Goal: Feedback & Contribution: Submit feedback/report problem

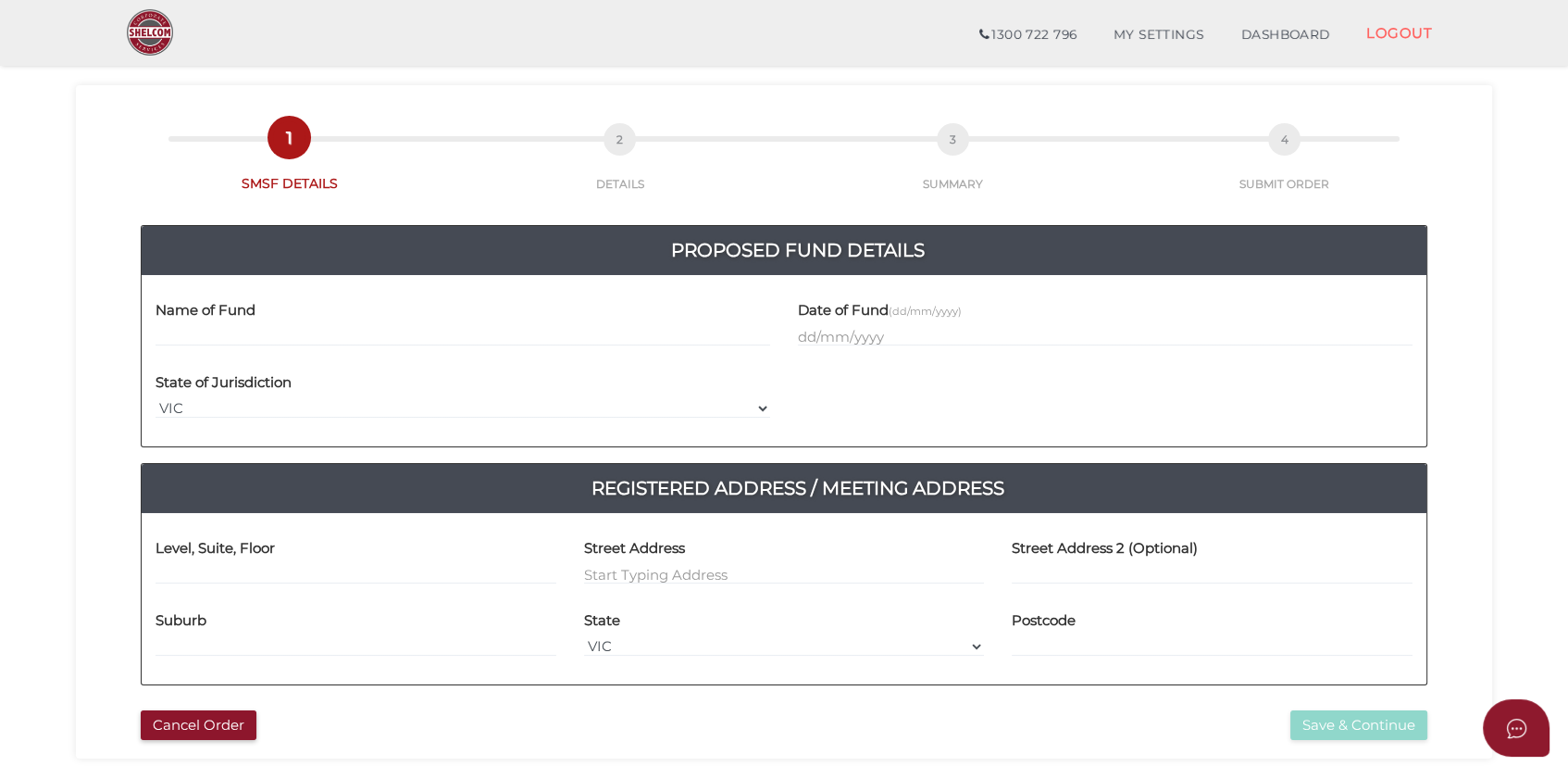
scroll to position [61, 0]
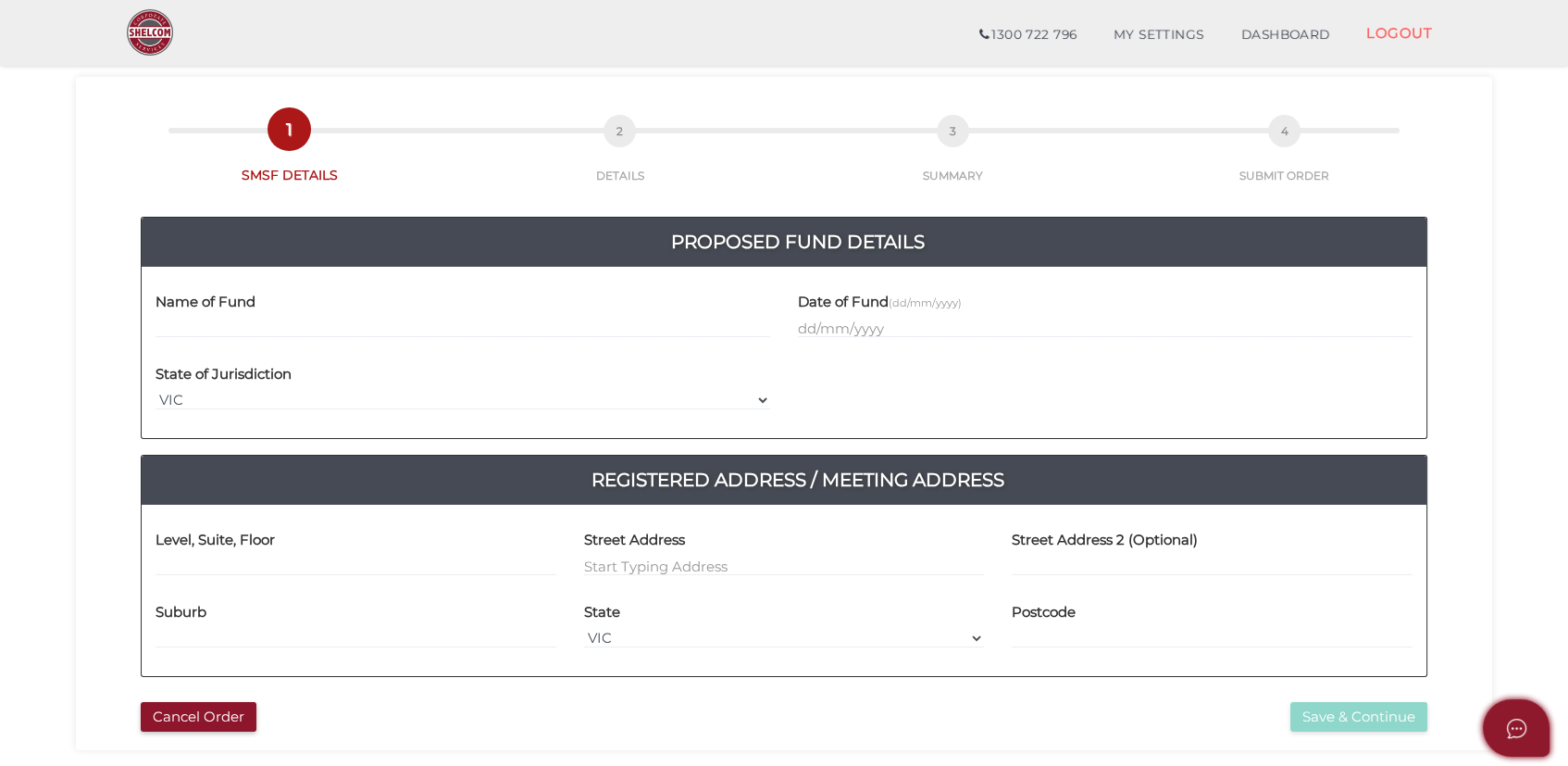
click at [1514, 731] on icon "Open asap" at bounding box center [1517, 728] width 23 height 23
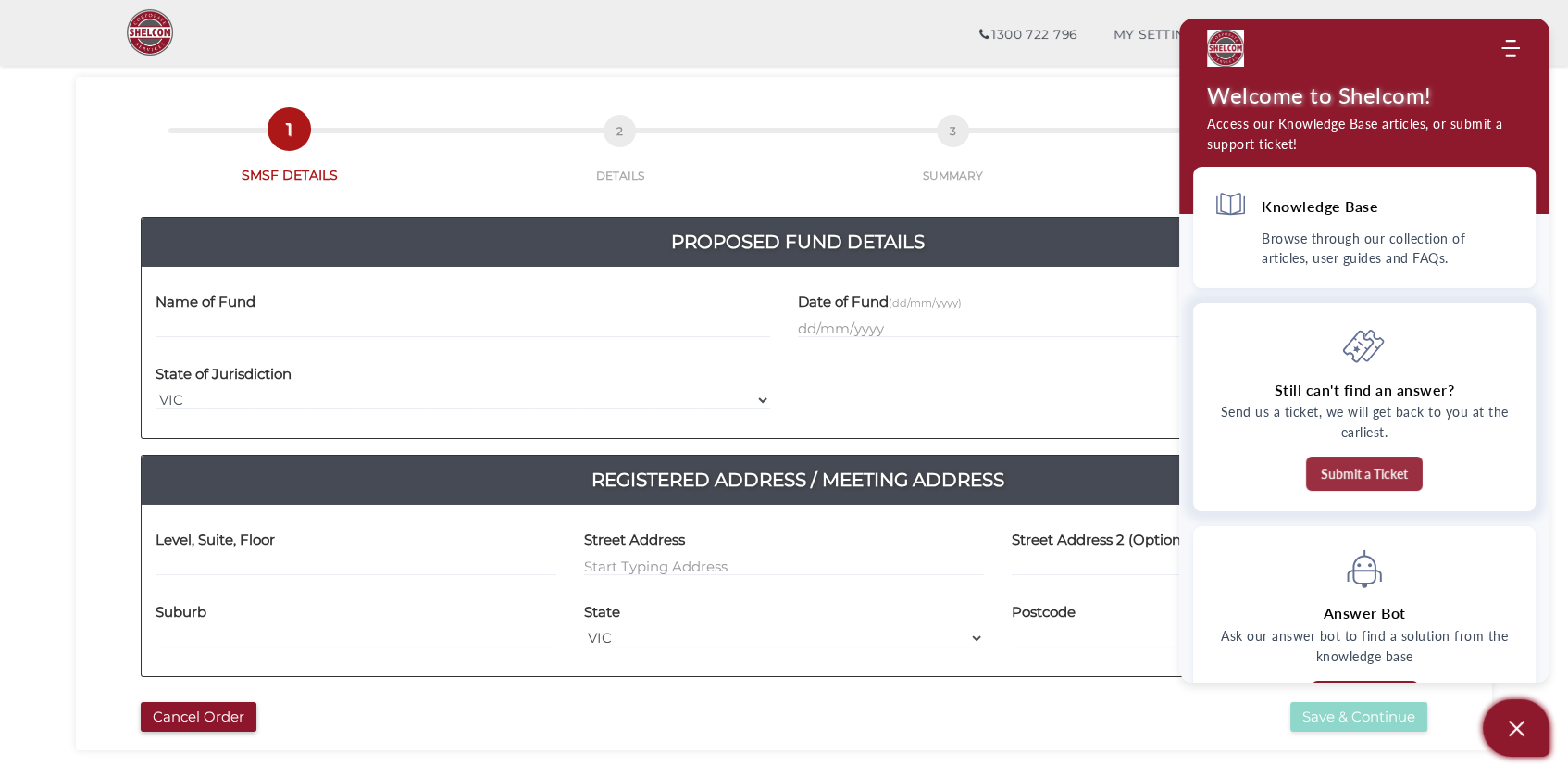
click at [1372, 473] on button "Submit a Ticket" at bounding box center [1364, 474] width 117 height 34
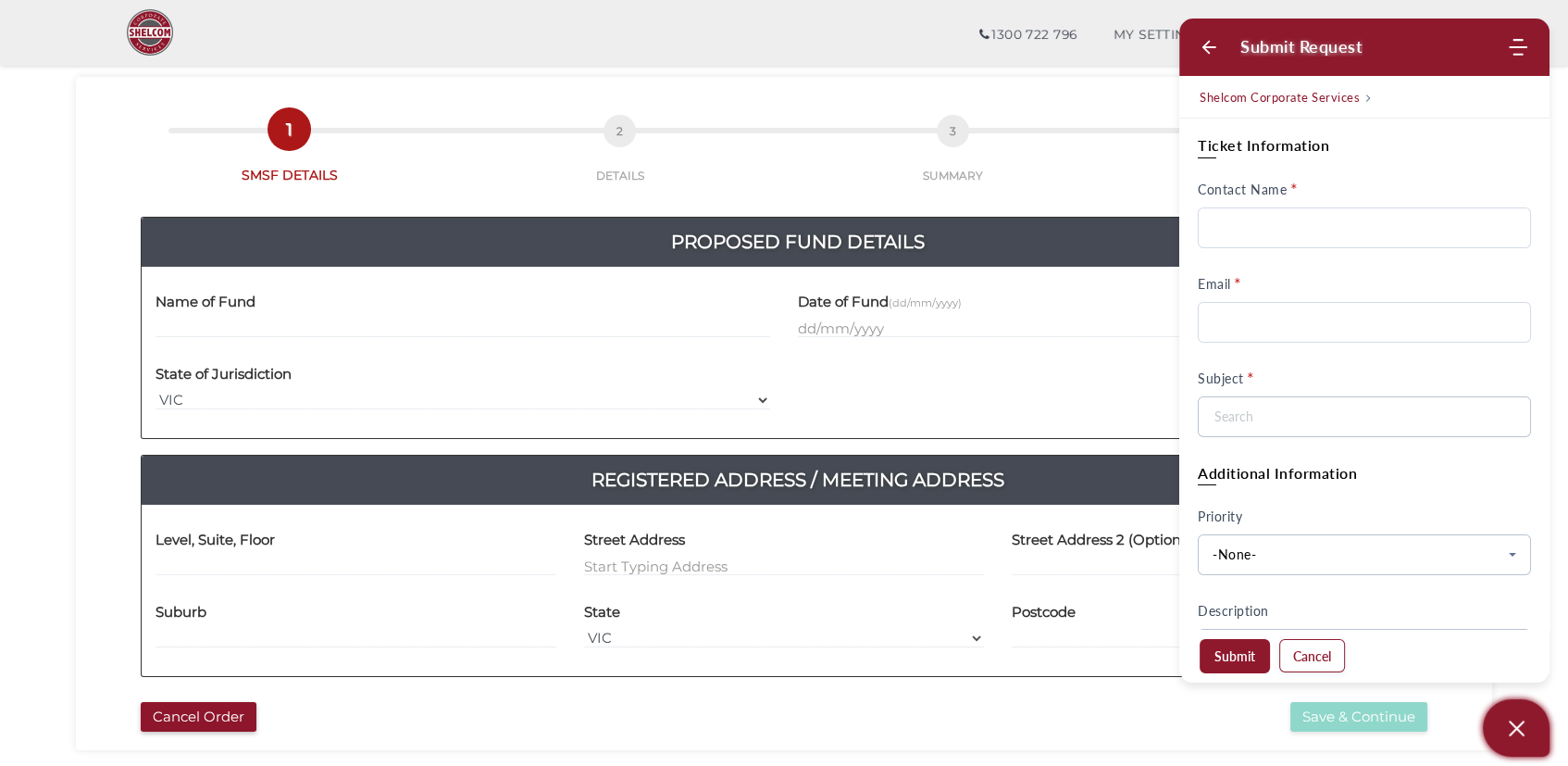
scroll to position [0, 0]
click at [1274, 213] on input "Contact Name" at bounding box center [1364, 227] width 333 height 41
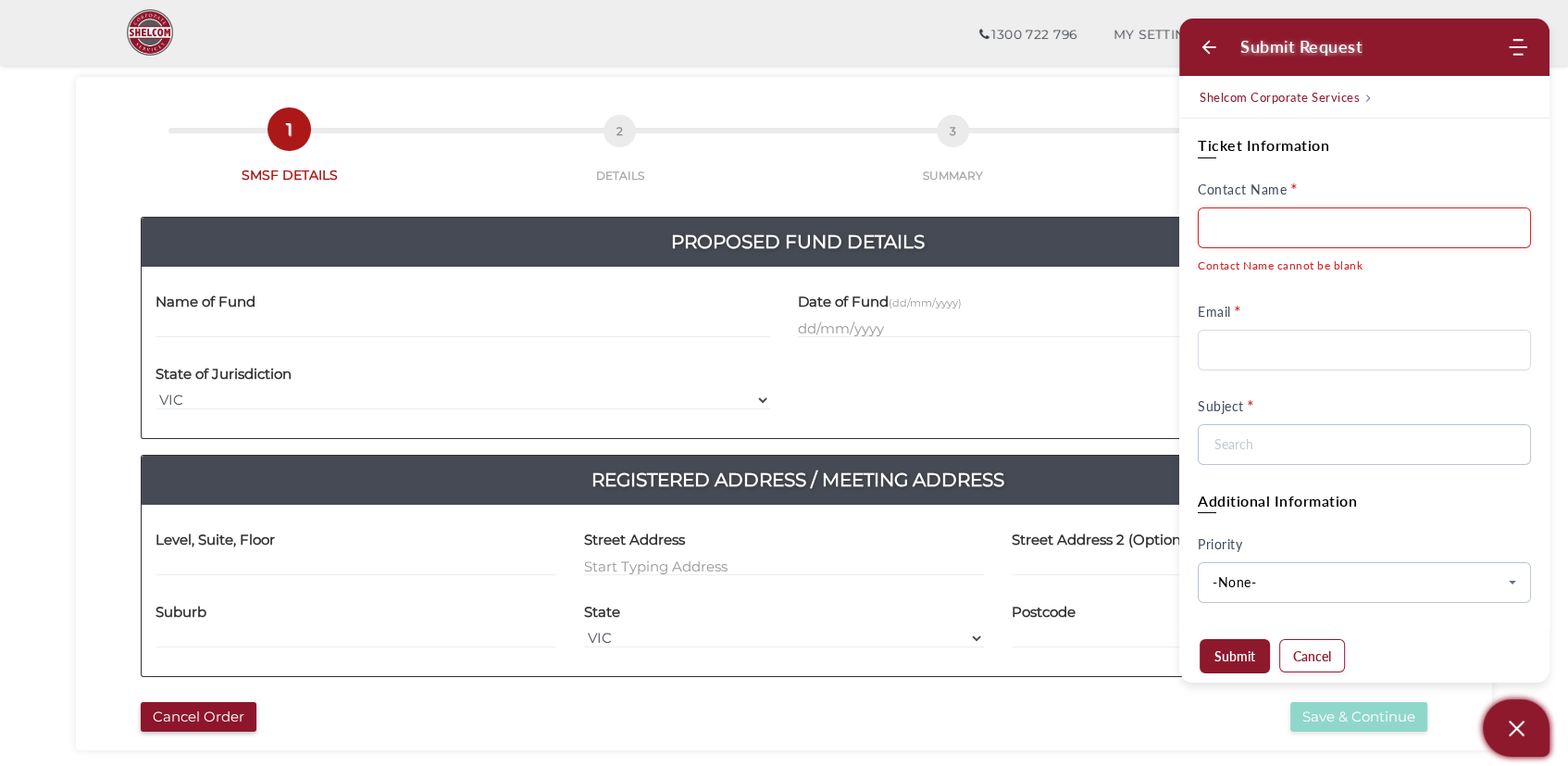
click at [1272, 235] on input "Contact Name" at bounding box center [1364, 227] width 333 height 41
click at [1263, 222] on input "Contact Name" at bounding box center [1364, 227] width 333 height 41
drag, startPoint x: 1283, startPoint y: 249, endPoint x: 1316, endPoint y: 278, distance: 43.9
click at [1316, 278] on div "Ticket Information Contact Name Contact Name cannot be blank Email Subject No m…" at bounding box center [1364, 301] width 333 height 327
click at [1275, 218] on input "Contact Name" at bounding box center [1364, 227] width 333 height 41
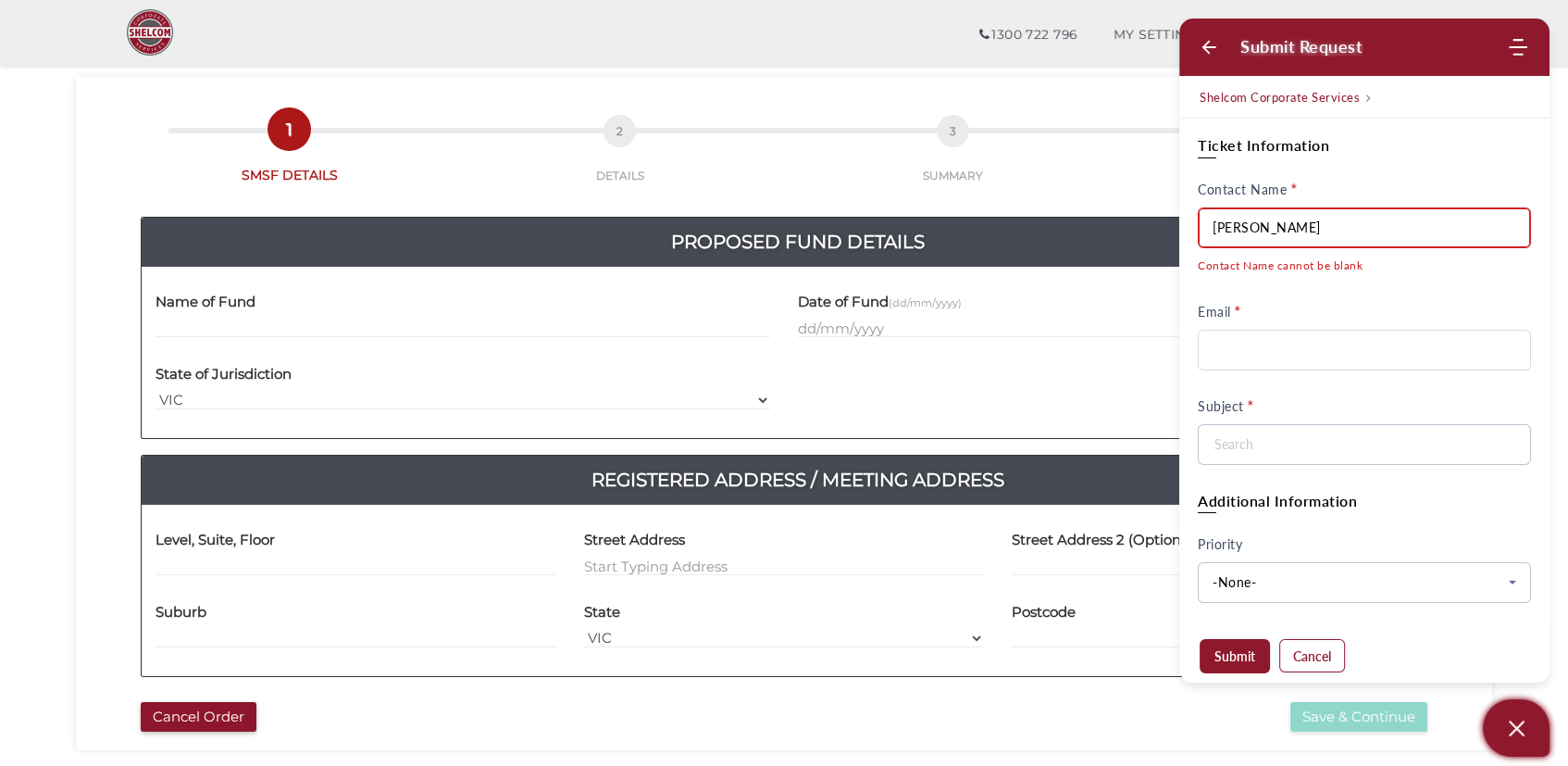
type input "[PERSON_NAME]"
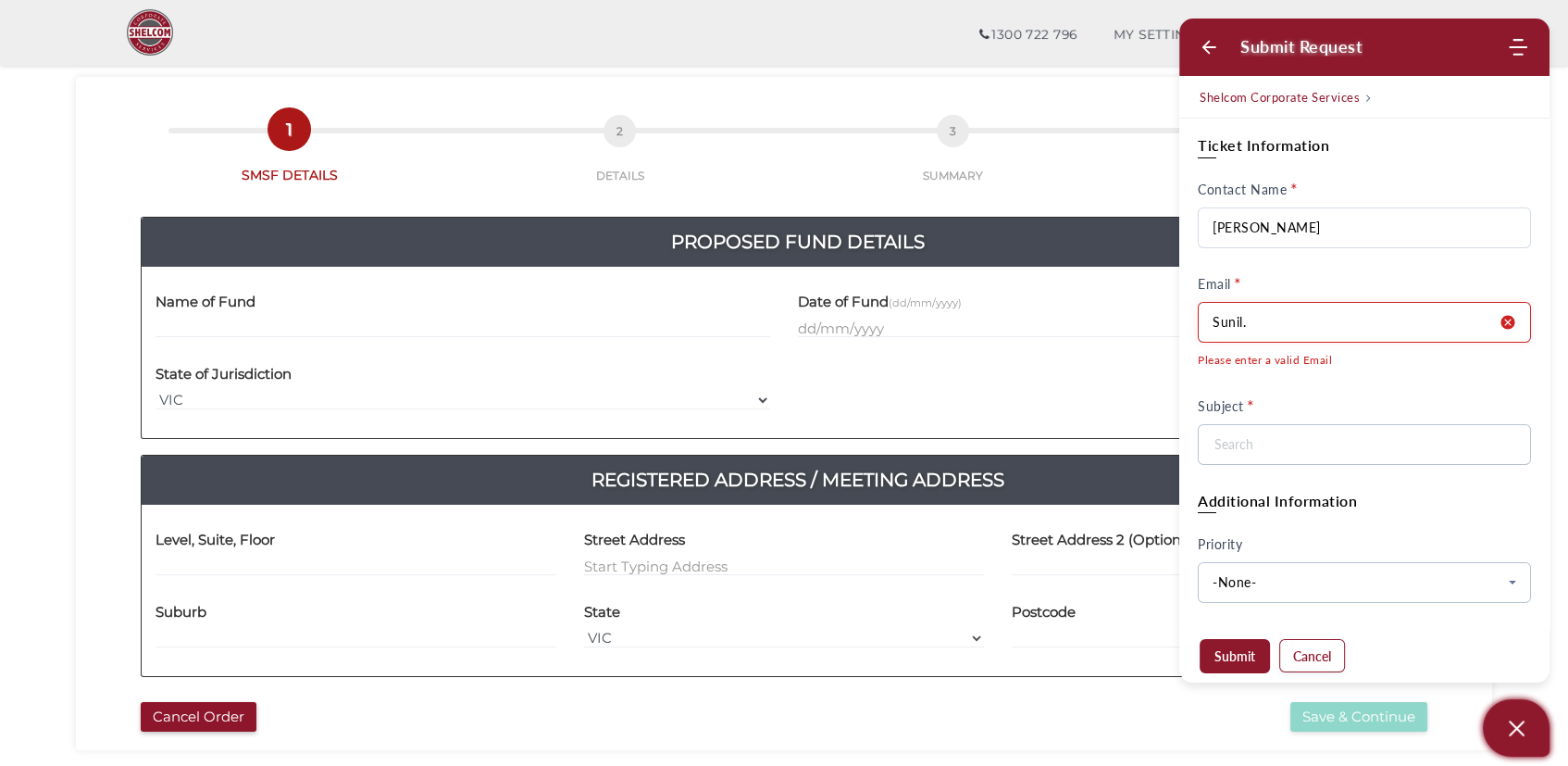
click at [1293, 318] on input "Sunil." at bounding box center [1364, 322] width 333 height 41
type input "[EMAIL_ADDRESS][PERSON_NAME][DOMAIN_NAME]"
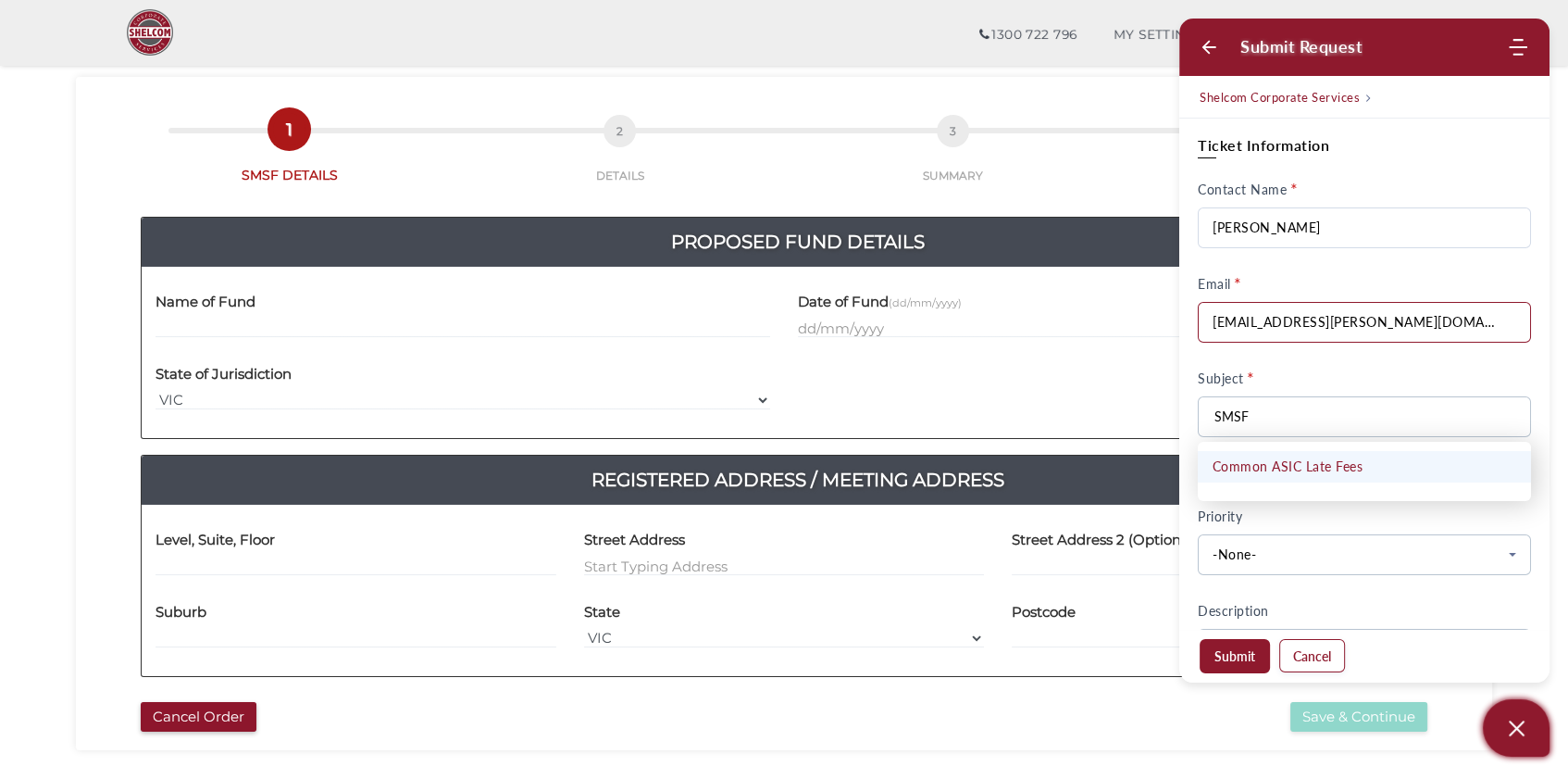
type input "SMSF"
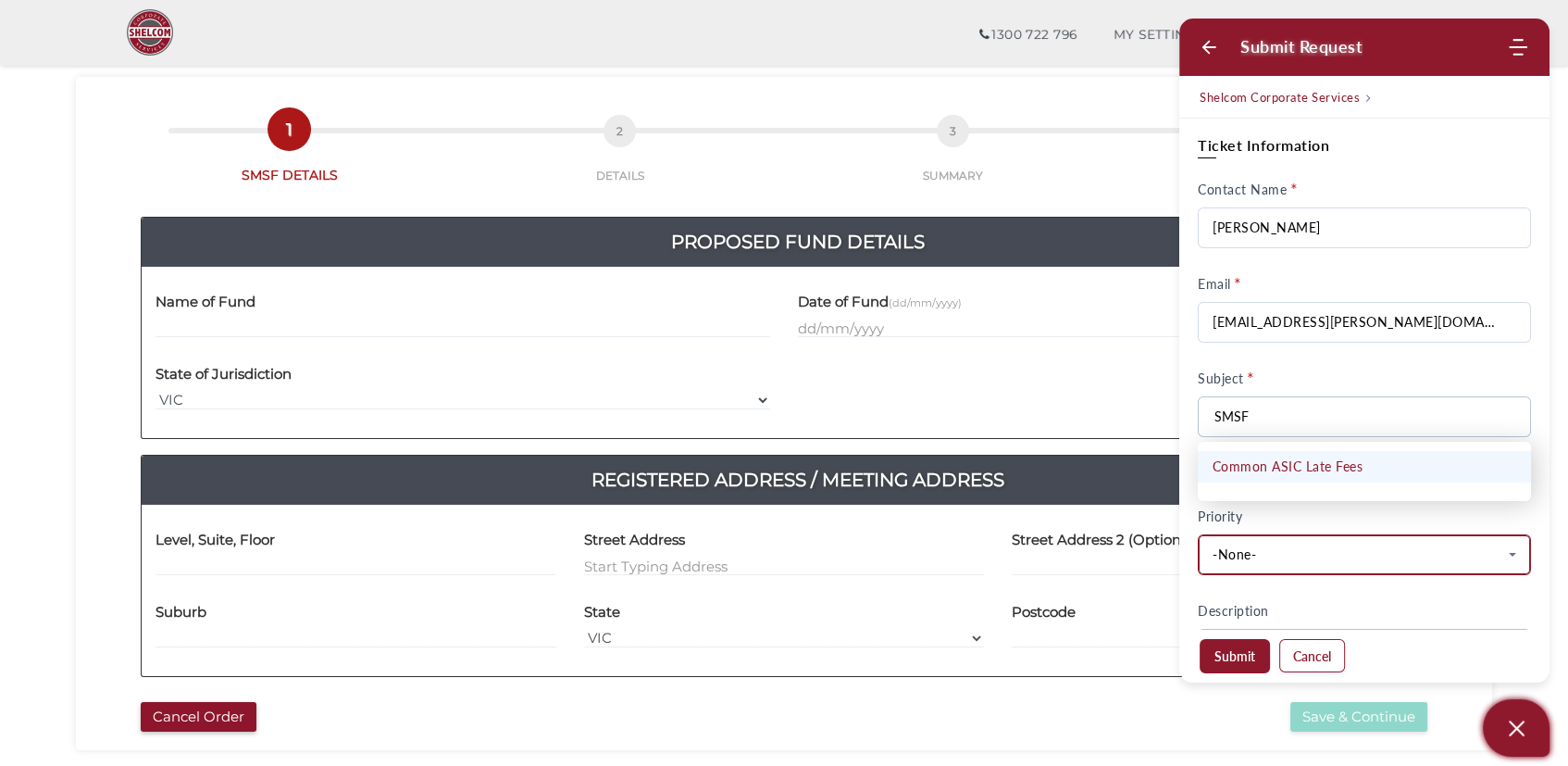
click at [1355, 547] on span "-None-" at bounding box center [1357, 554] width 290 height 20
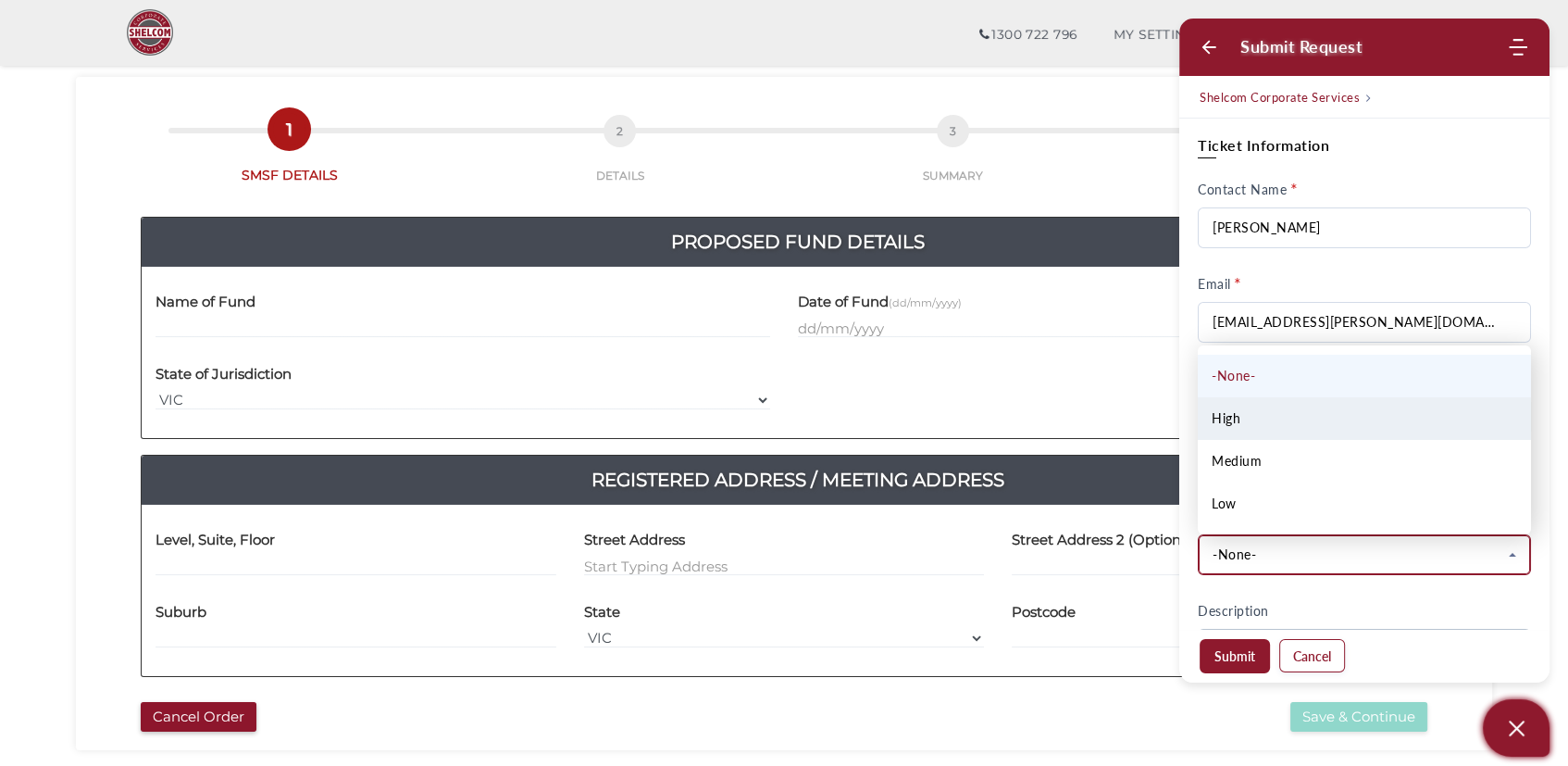
click at [1233, 423] on span "High" at bounding box center [1225, 418] width 29 height 20
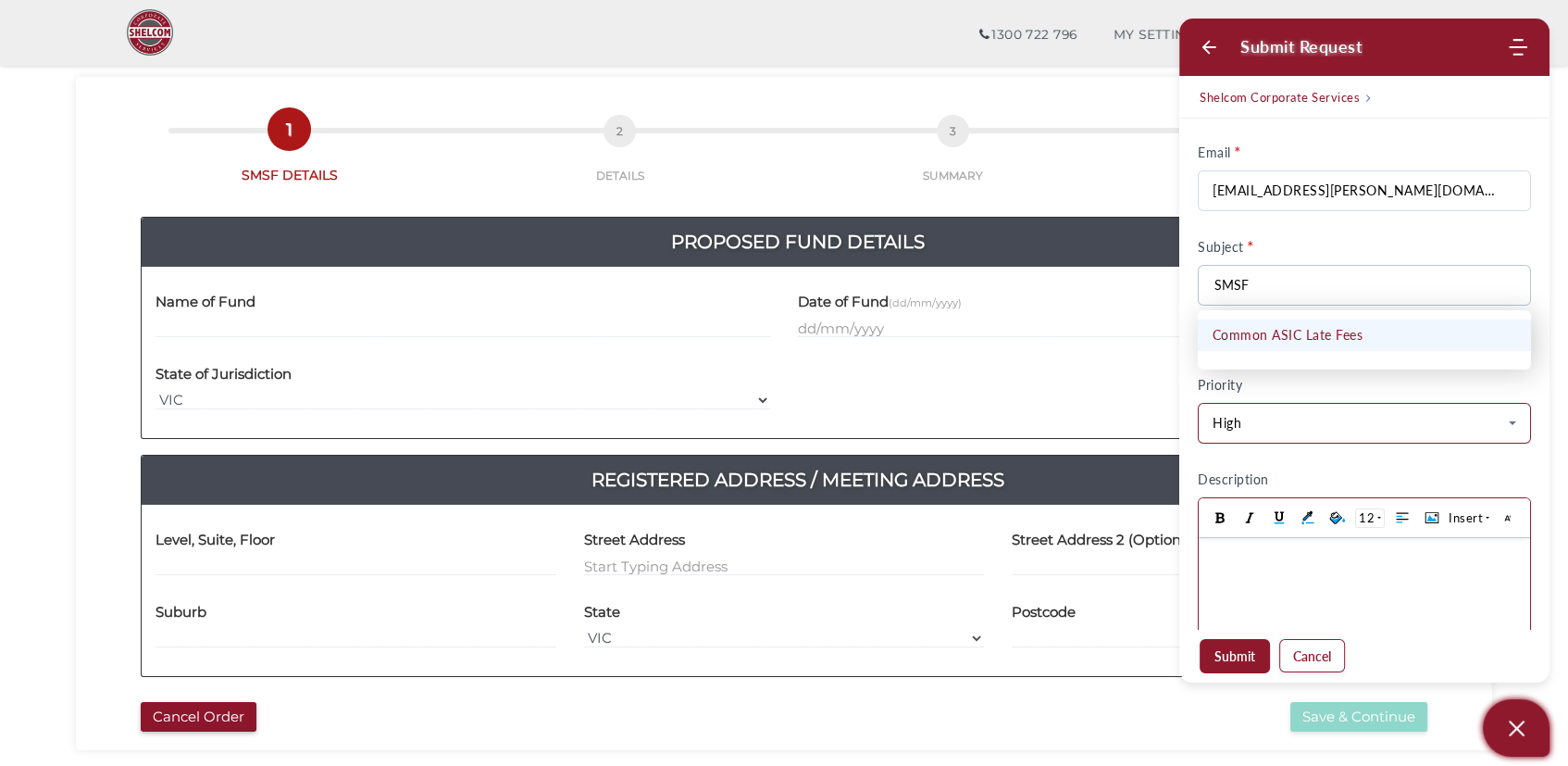
scroll to position [153, 0]
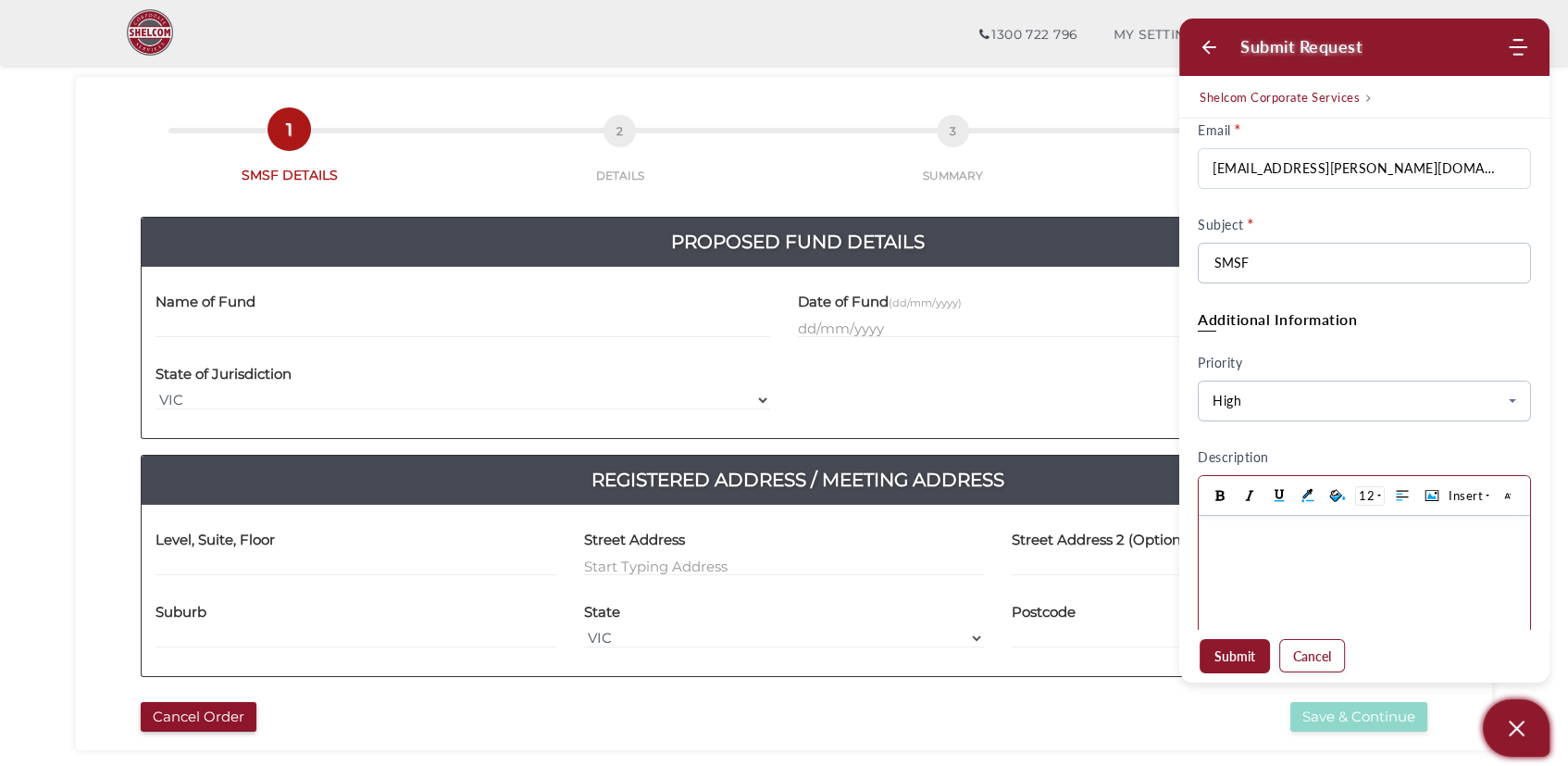
click at [1266, 551] on body at bounding box center [1364, 618] width 331 height 204
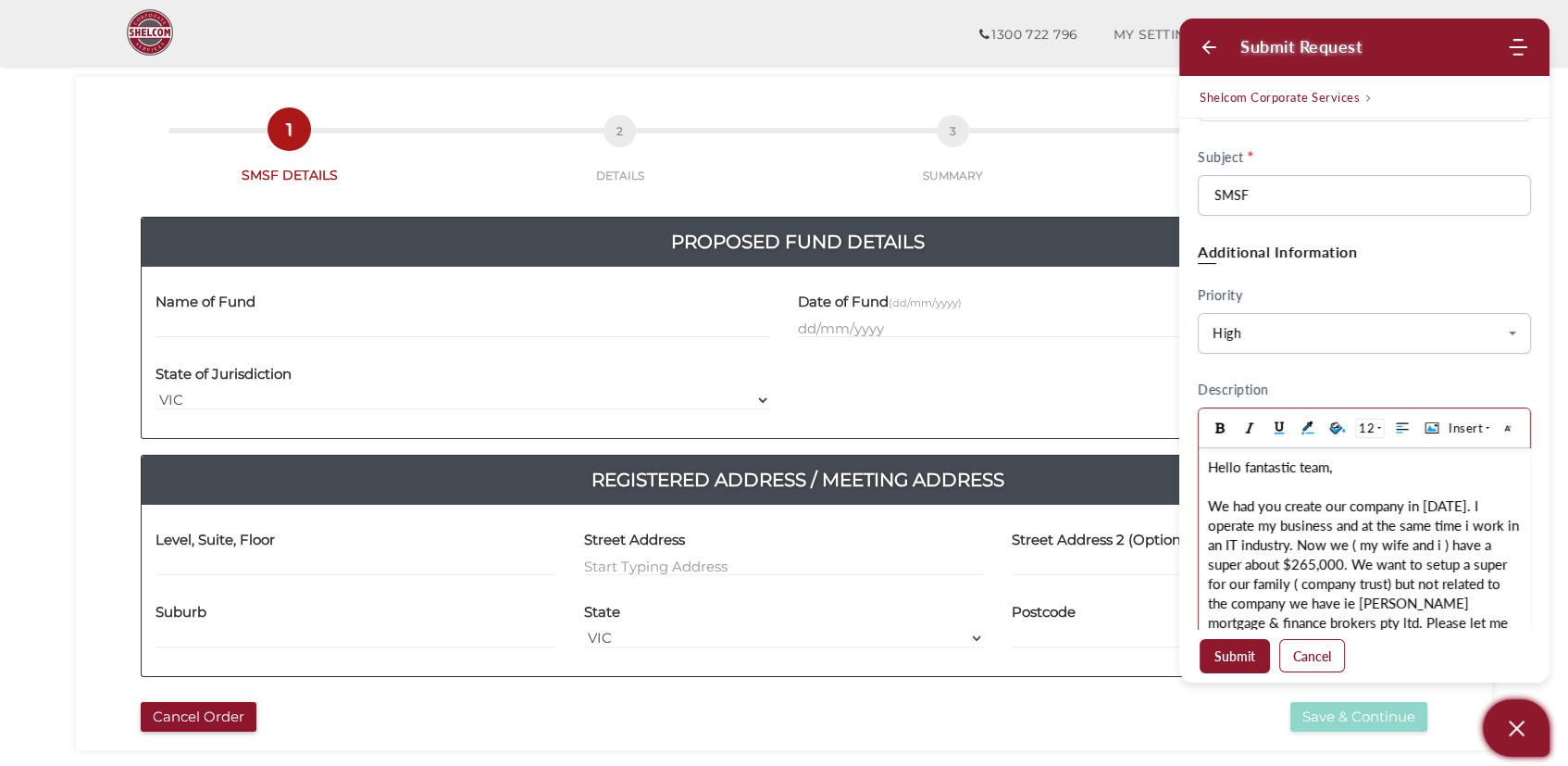
scroll to position [241, 0]
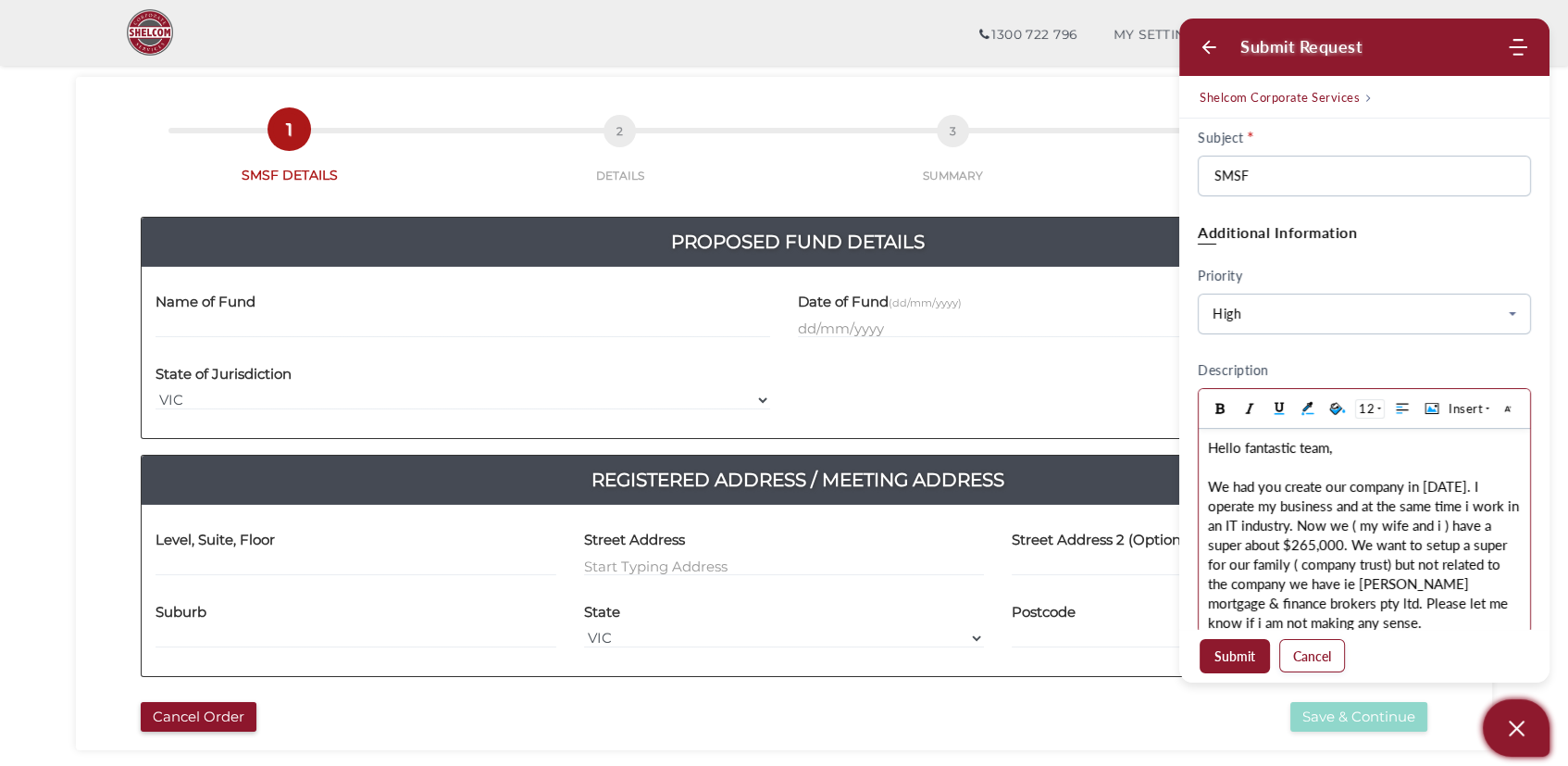
click at [1395, 548] on div "We had you create our company in [DATE]. I operate my business and at the same …" at bounding box center [1364, 554] width 313 height 155
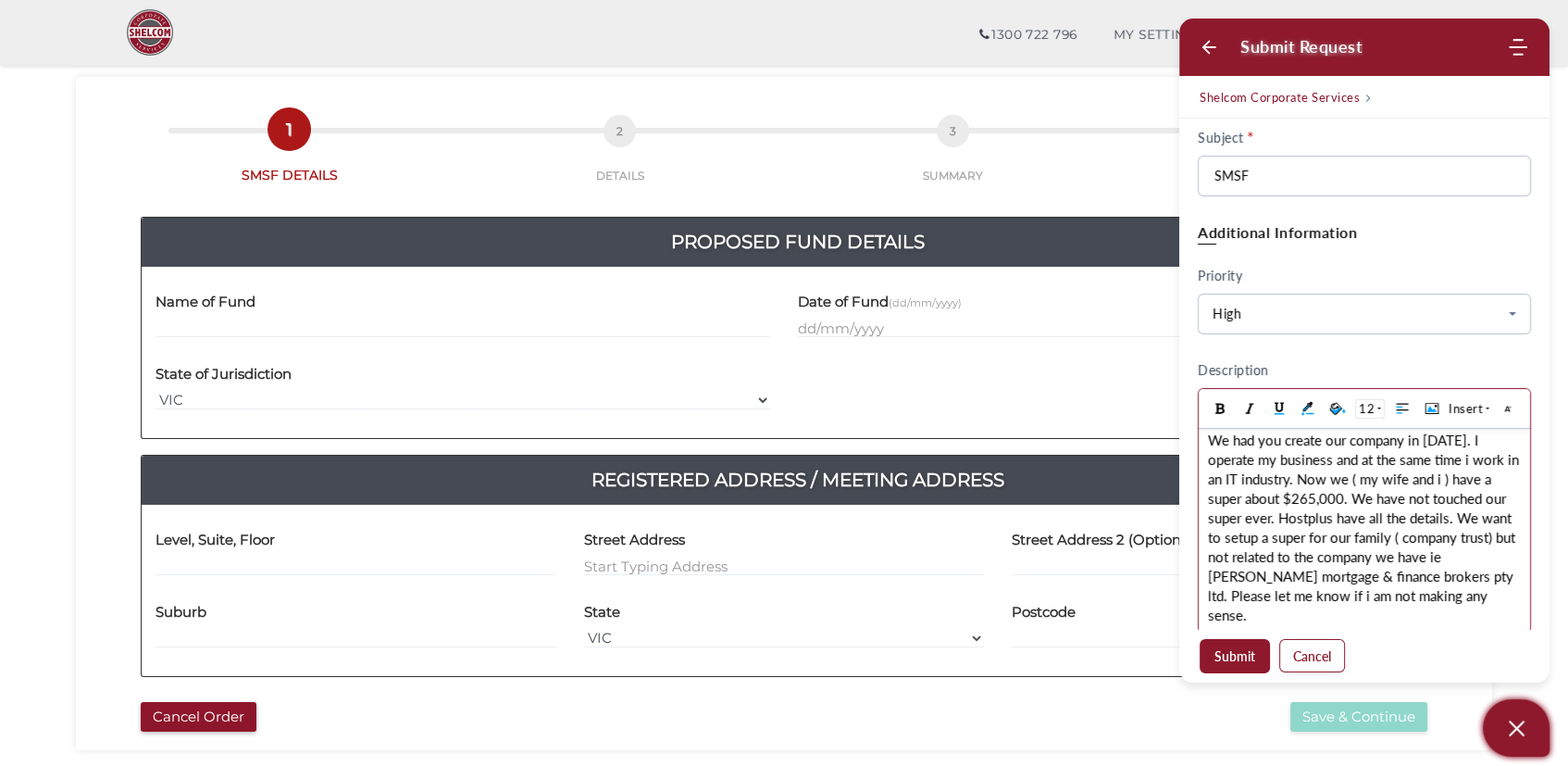
scroll to position [48, 0]
click at [1255, 593] on div "We had you create our company in [DATE]. I operate my business and at the same …" at bounding box center [1364, 526] width 313 height 194
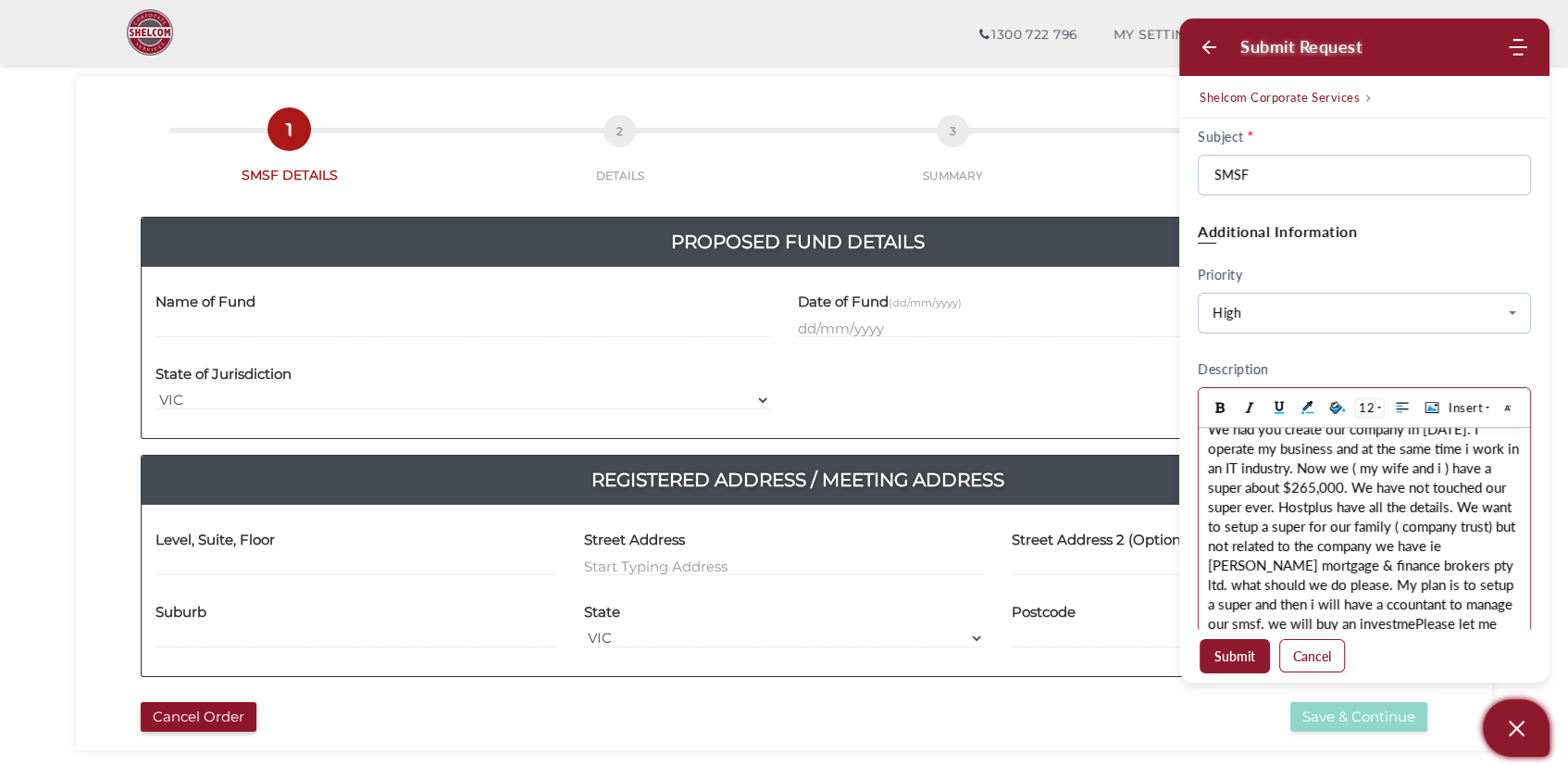
scroll to position [76, 0]
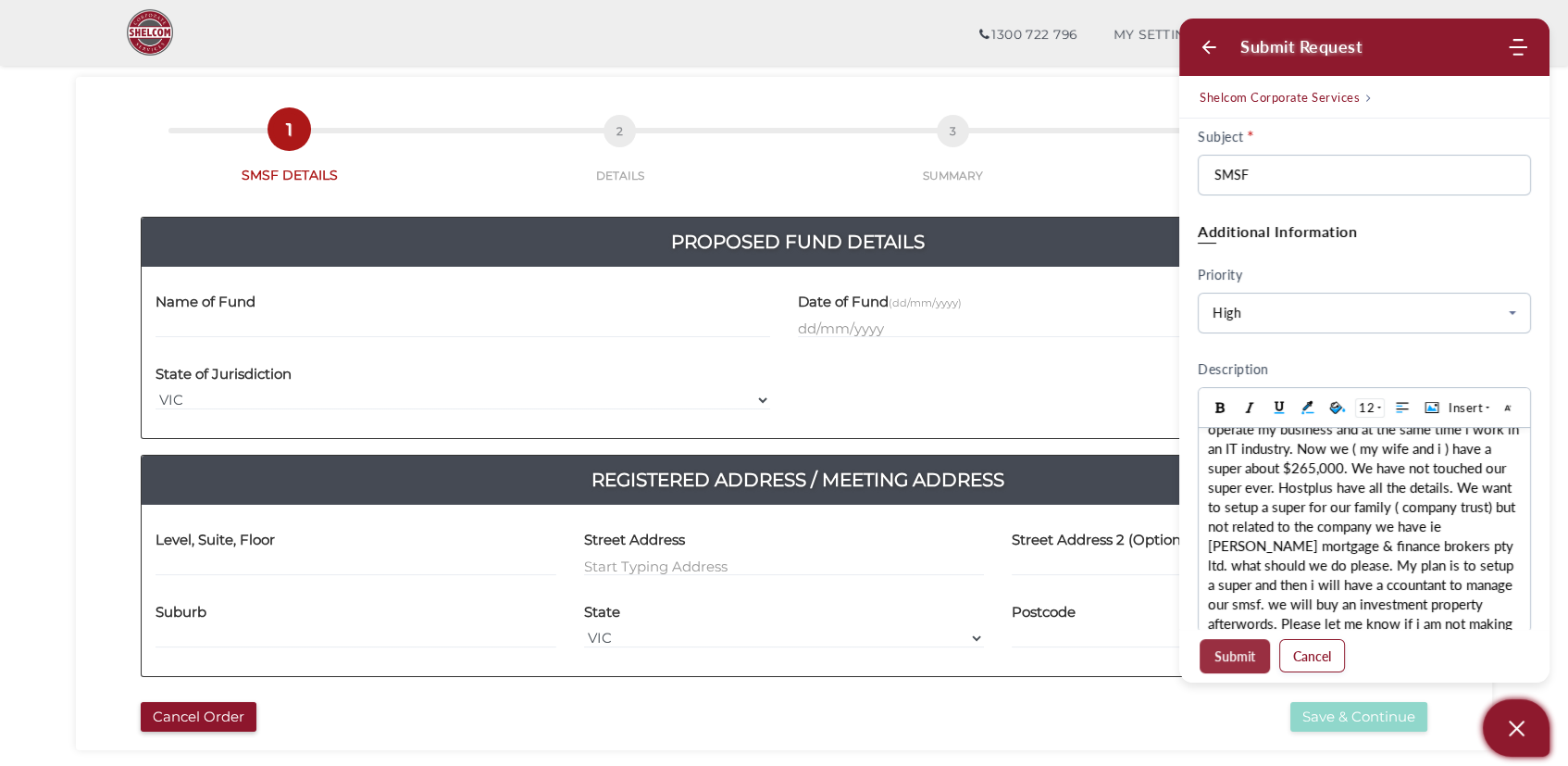
click at [1218, 661] on button "Submit" at bounding box center [1235, 656] width 70 height 34
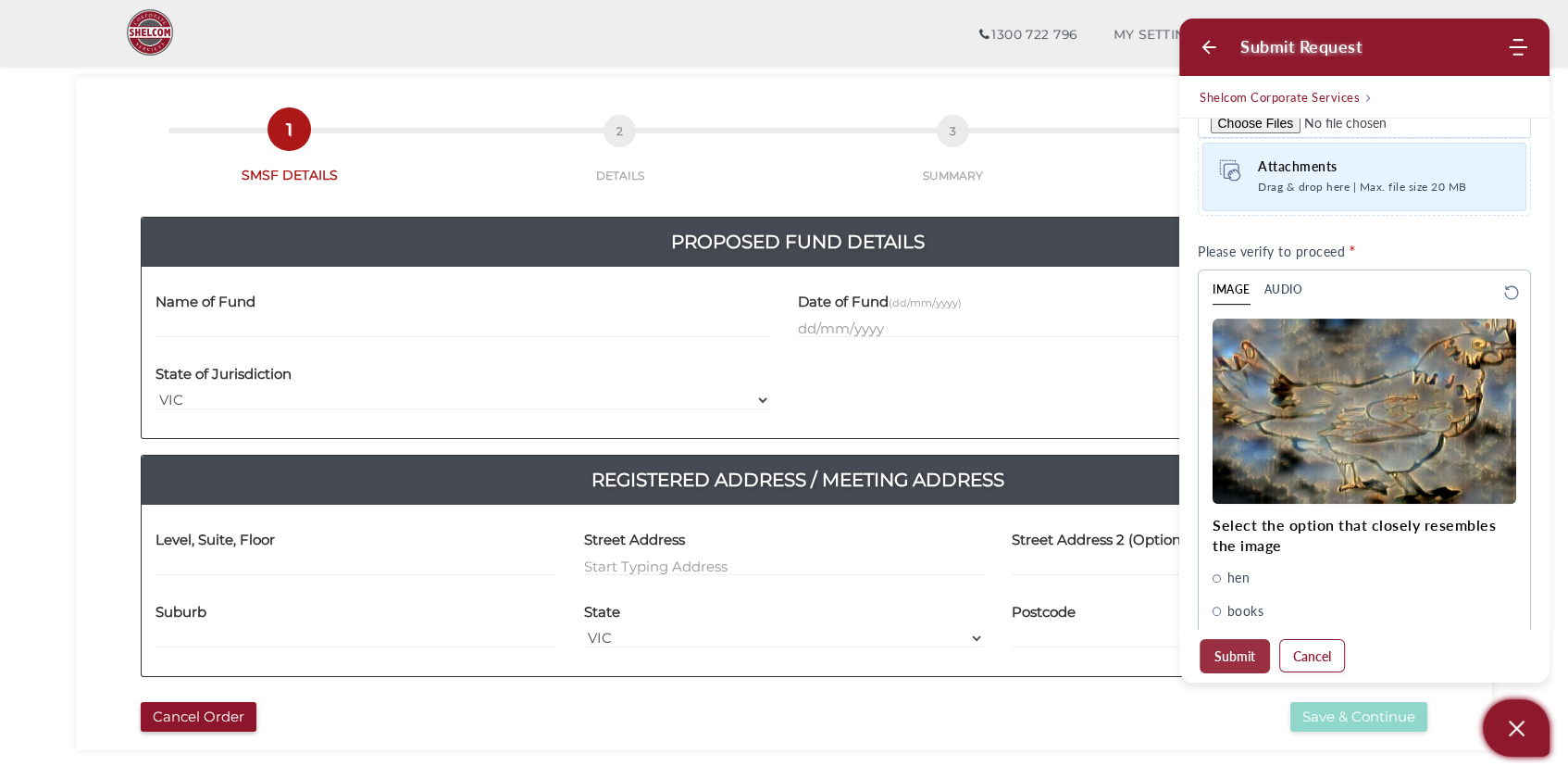
scroll to position [875, 0]
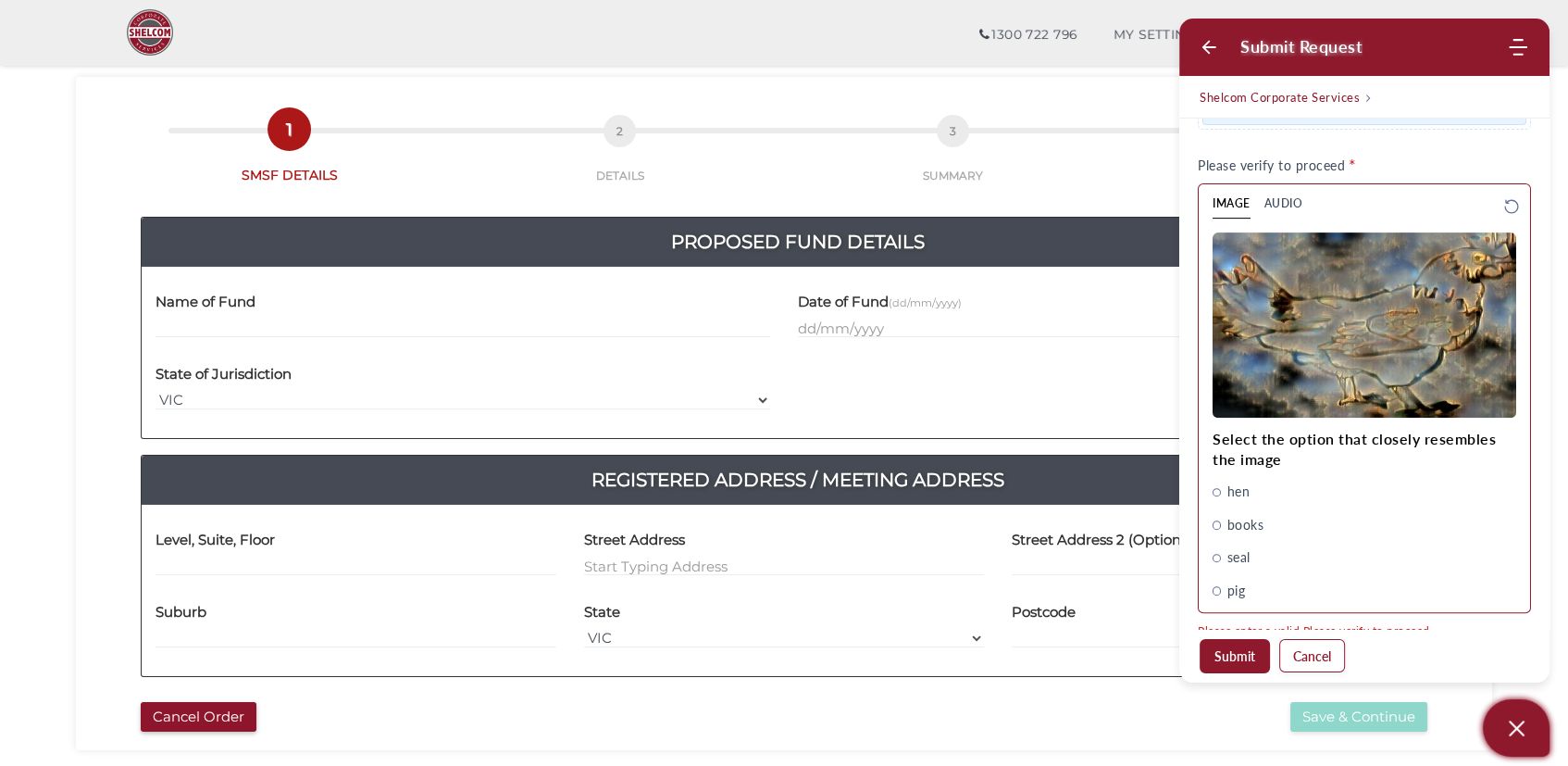
click at [1215, 491] on span "hen" at bounding box center [1216, 492] width 9 height 9
click at [1242, 654] on button "Submit" at bounding box center [1235, 656] width 70 height 34
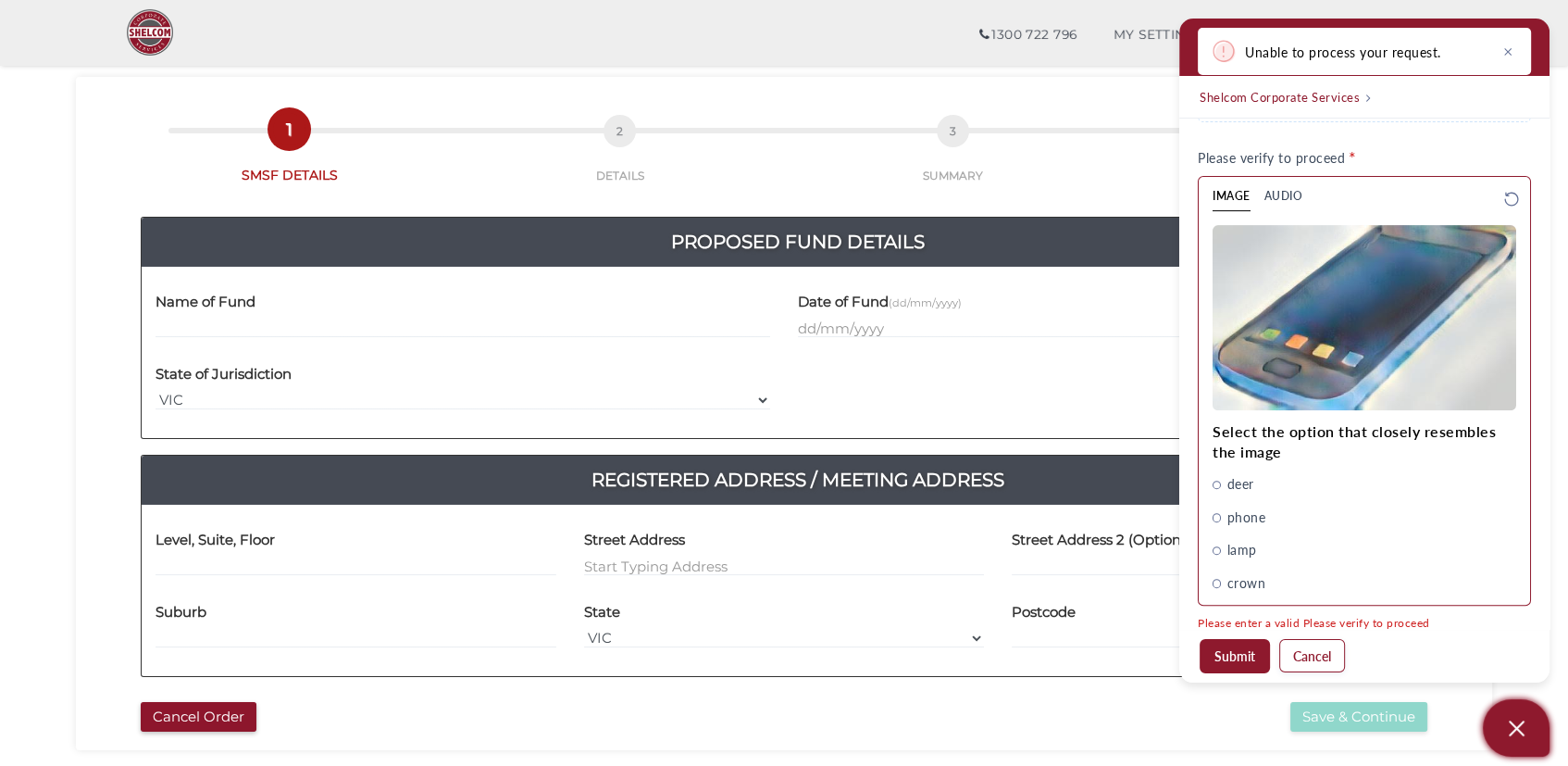
drag, startPoint x: 1217, startPoint y: 515, endPoint x: 1217, endPoint y: 599, distance: 84.0
click at [1217, 516] on span "phone" at bounding box center [1216, 517] width 9 height 9
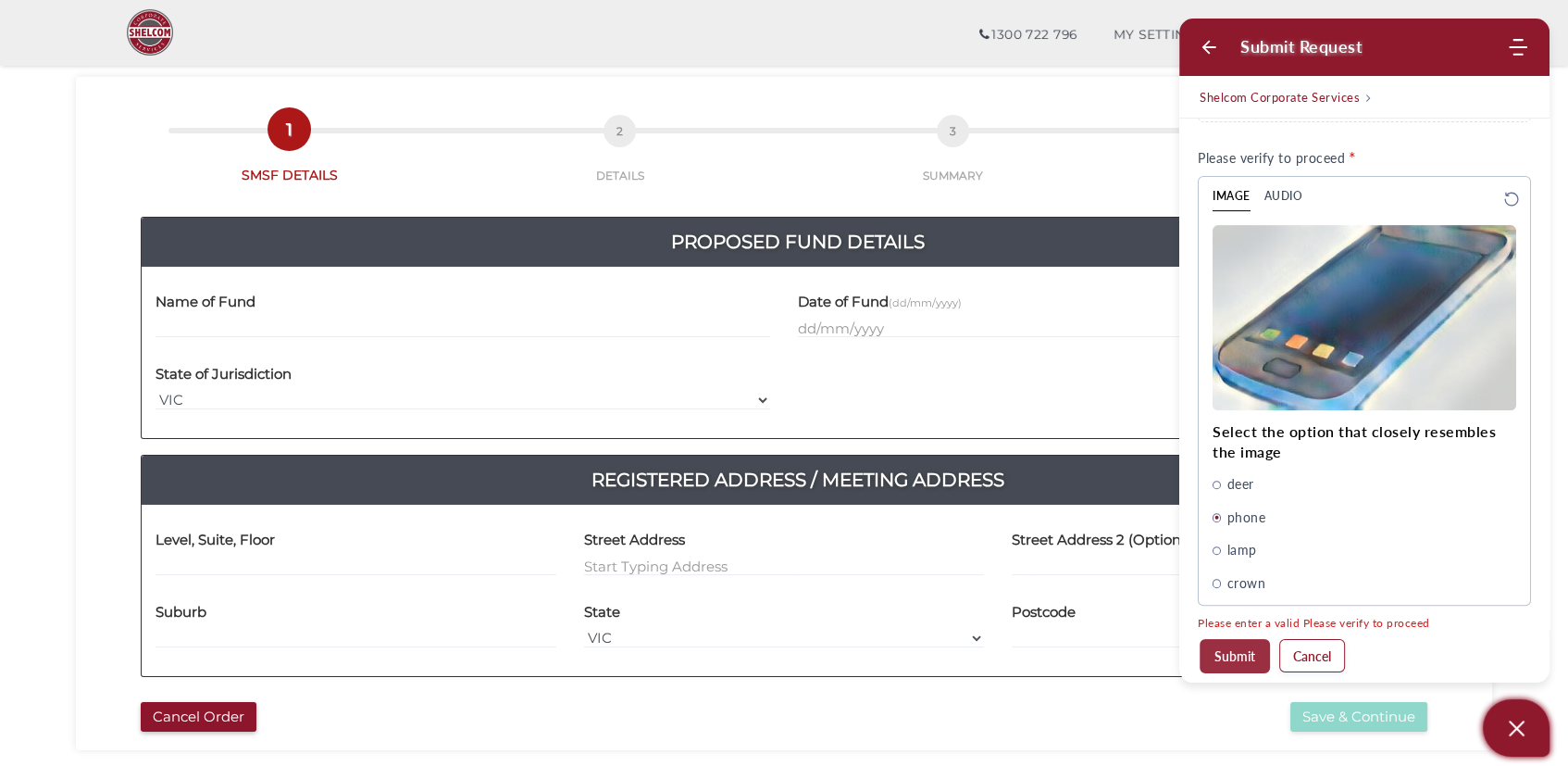
click at [1217, 647] on button "Submit" at bounding box center [1235, 656] width 70 height 34
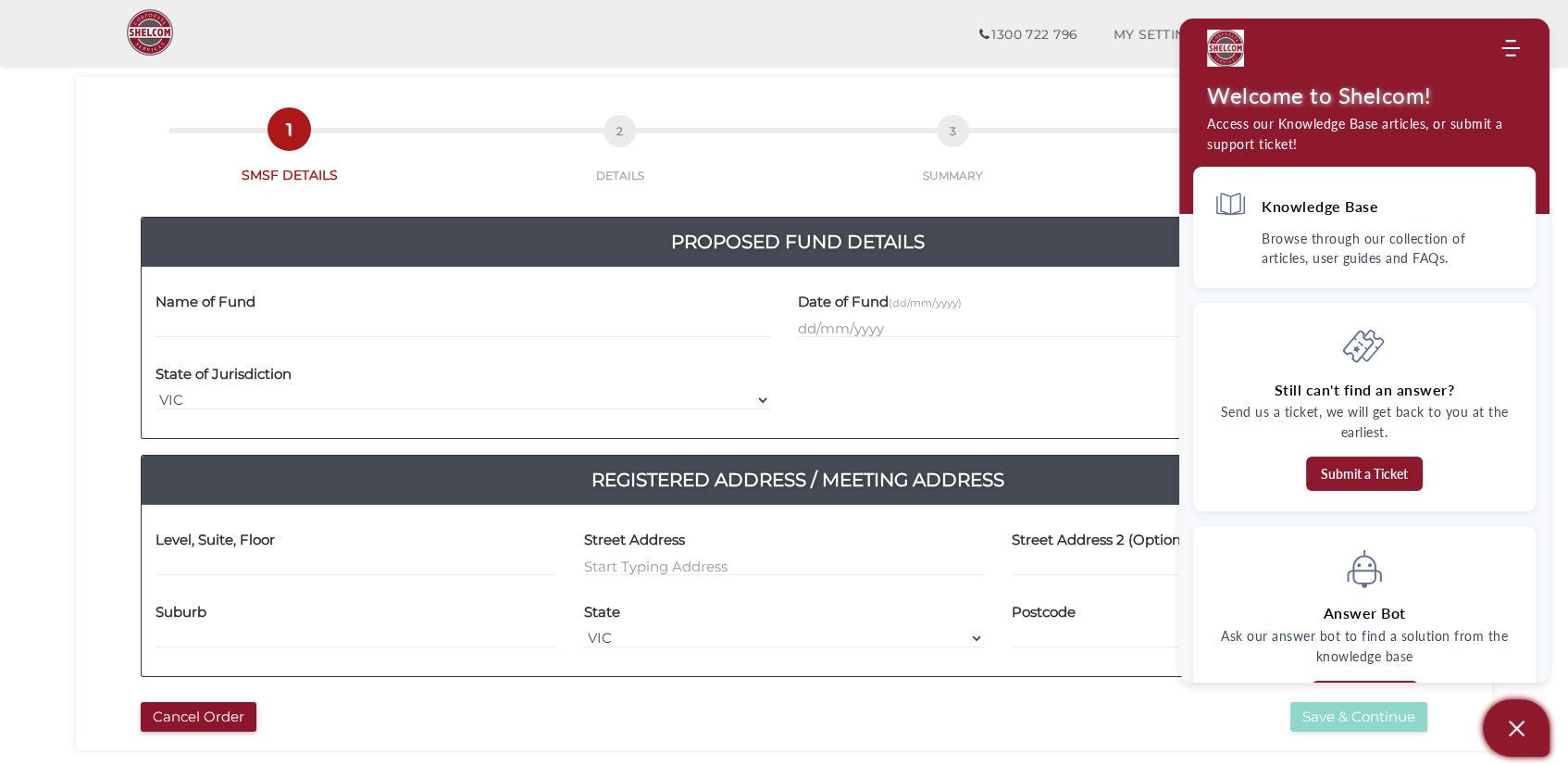
click at [1512, 735] on icon "Open asap" at bounding box center [1517, 728] width 23 height 23
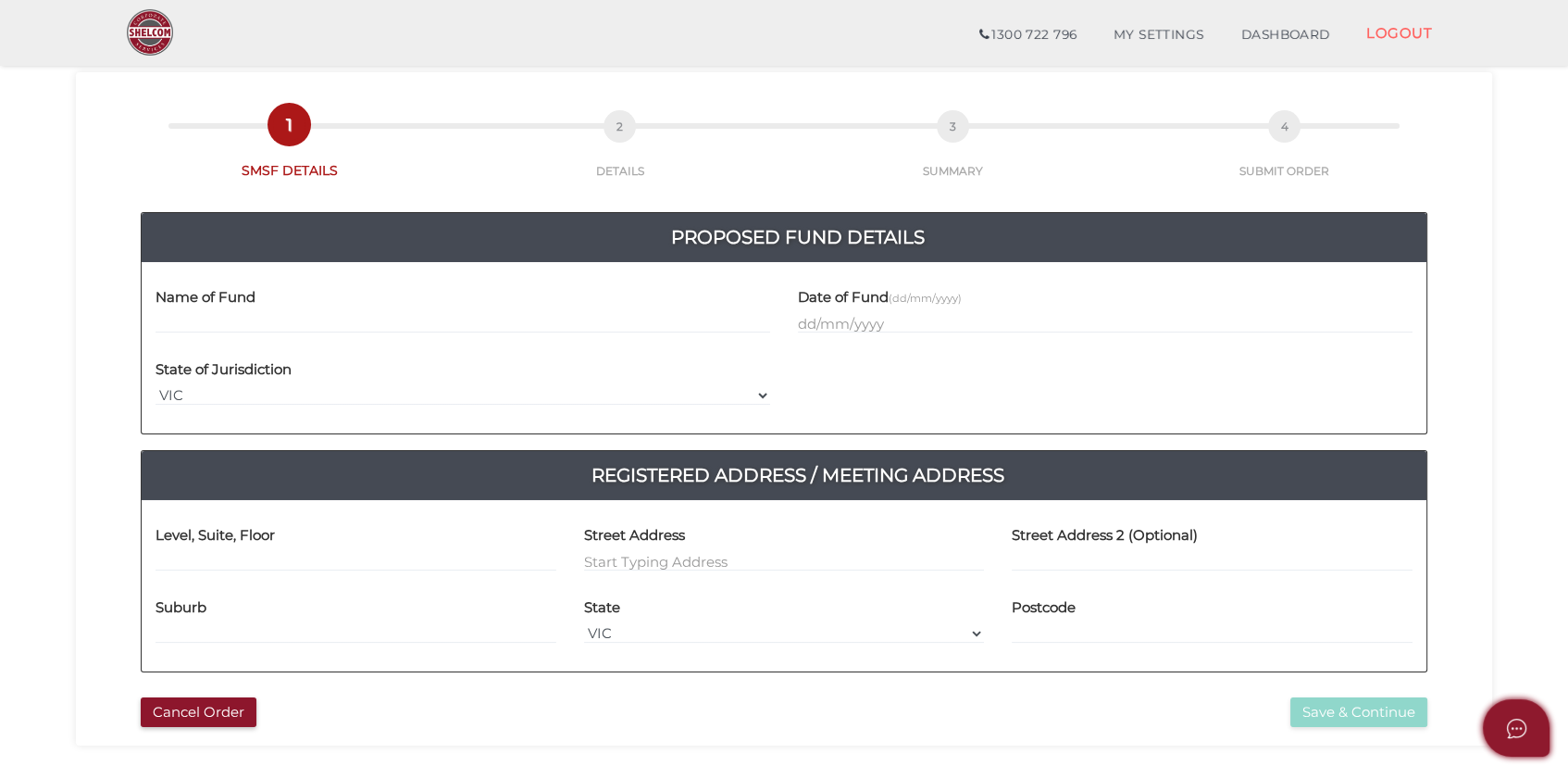
scroll to position [92, 0]
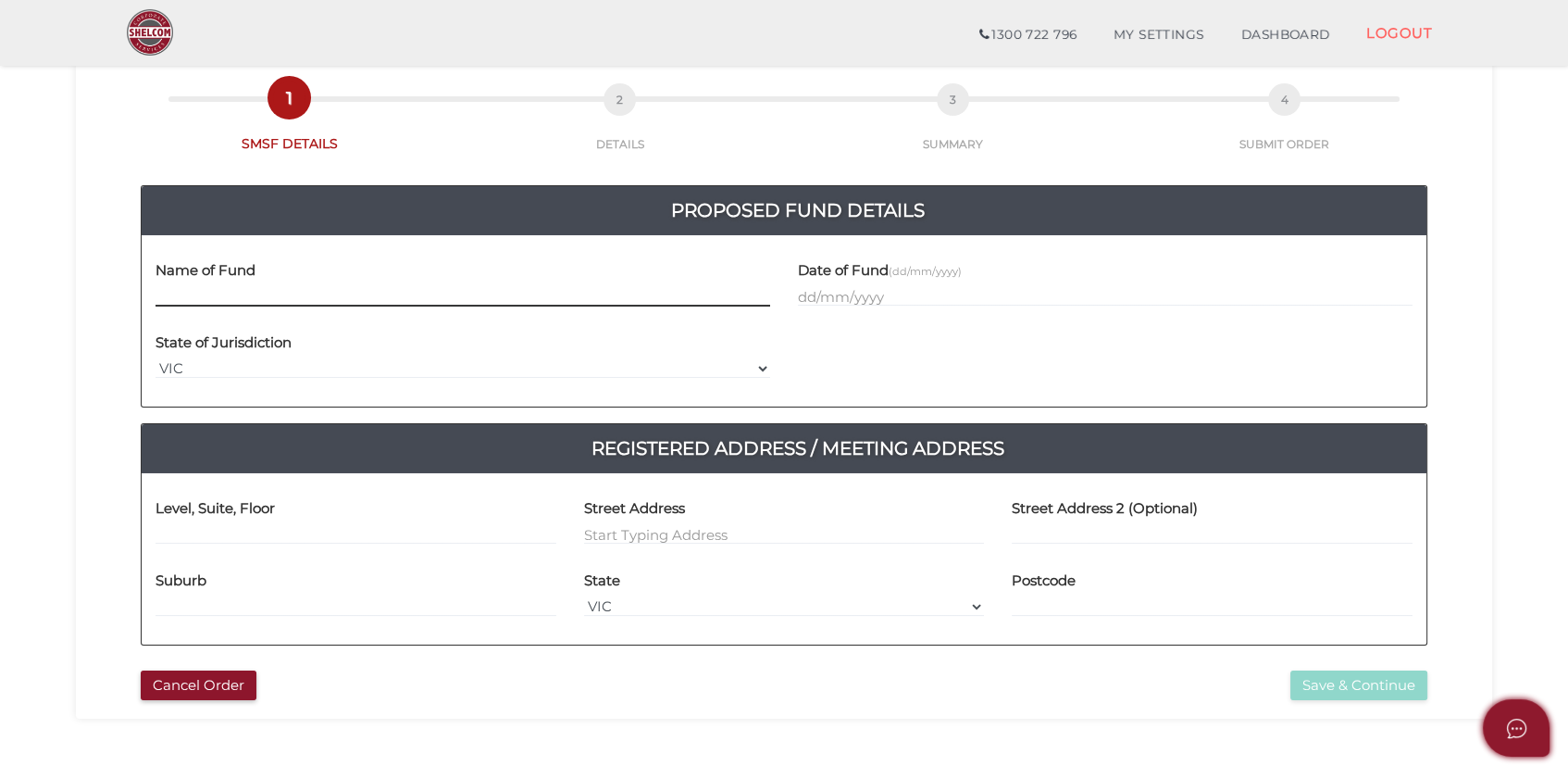
click at [243, 292] on input "text" at bounding box center [462, 296] width 615 height 20
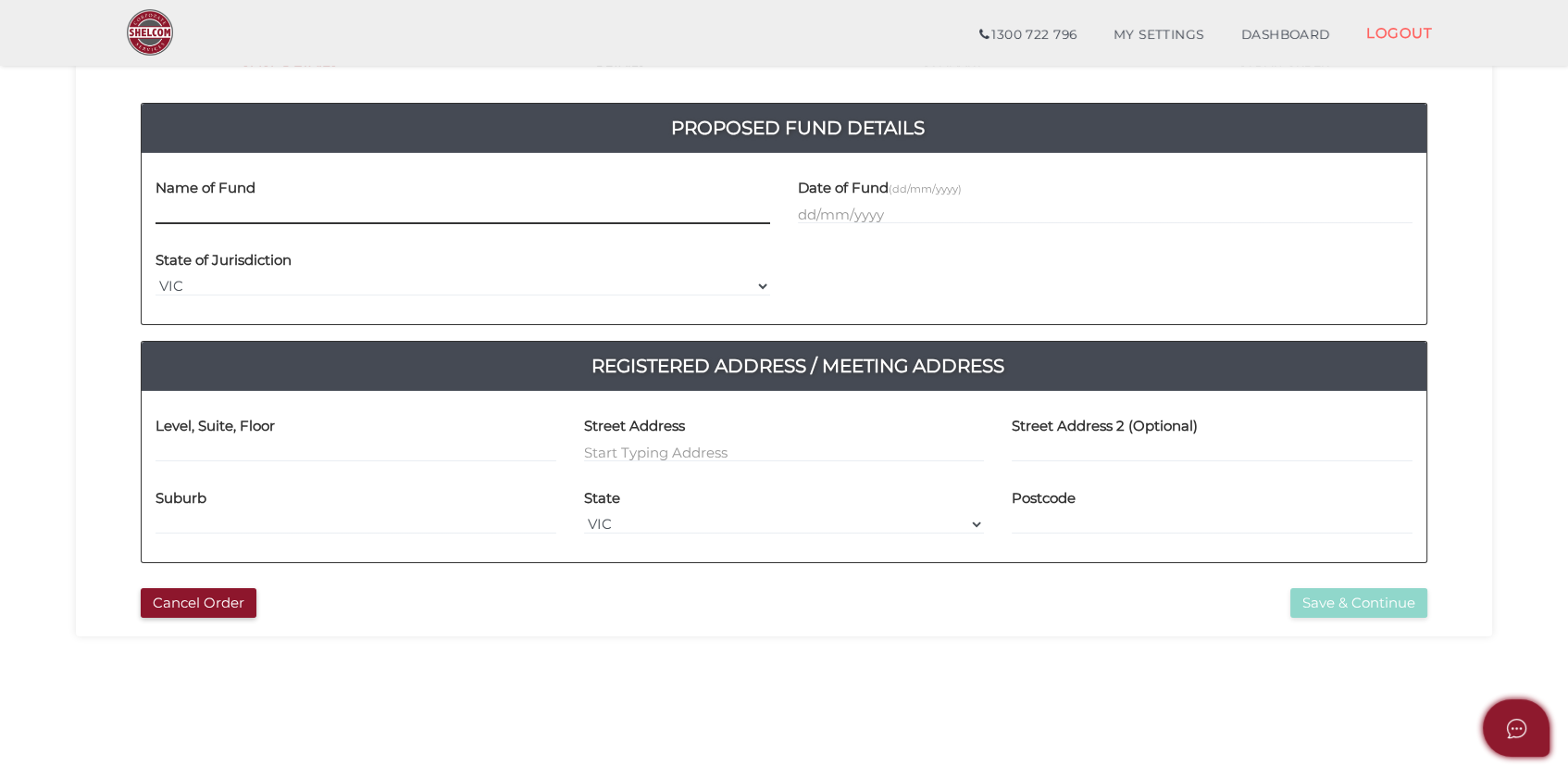
scroll to position [153, 0]
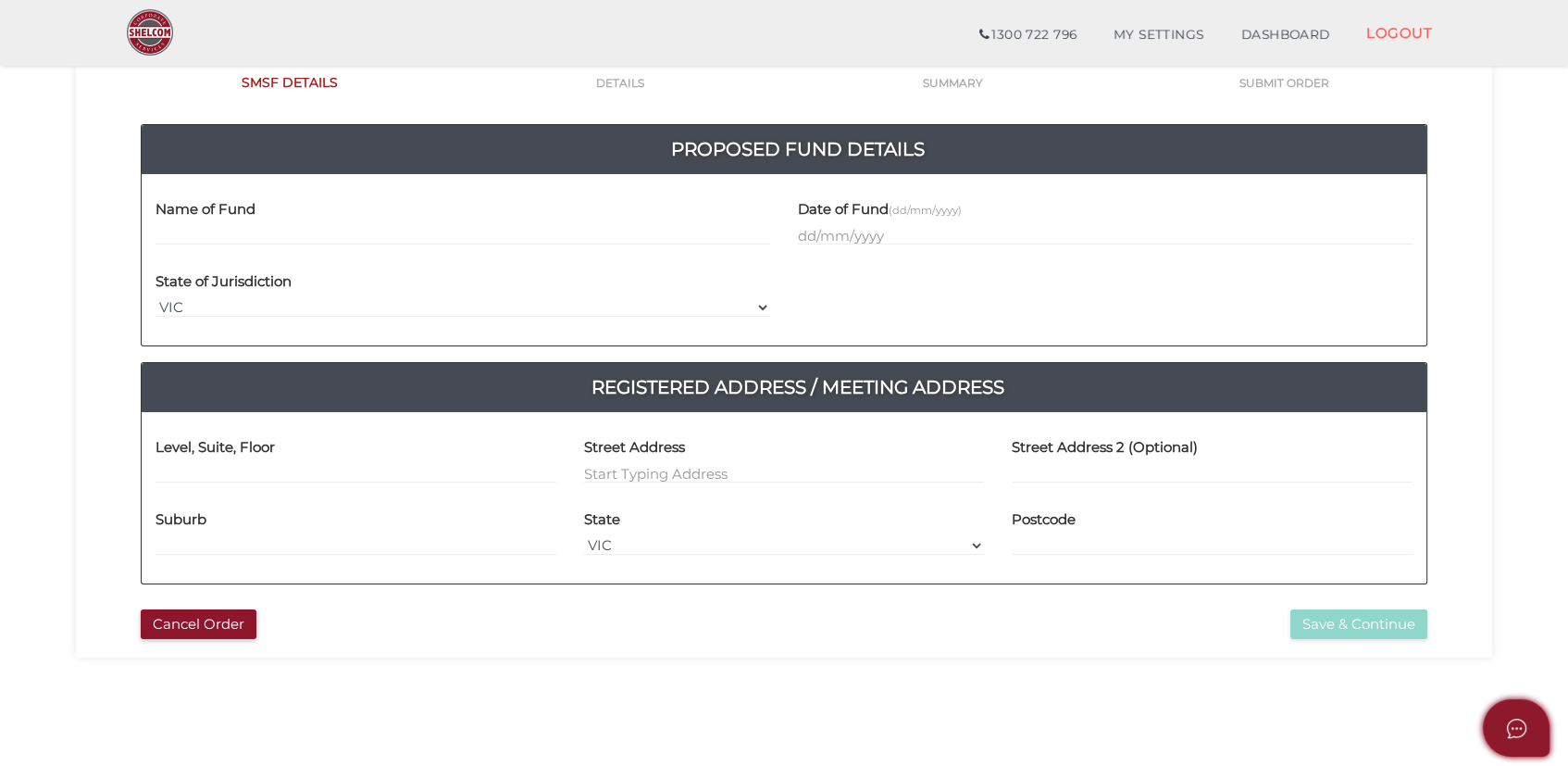
click at [439, 215] on div "Name of Fund" at bounding box center [462, 216] width 615 height 58
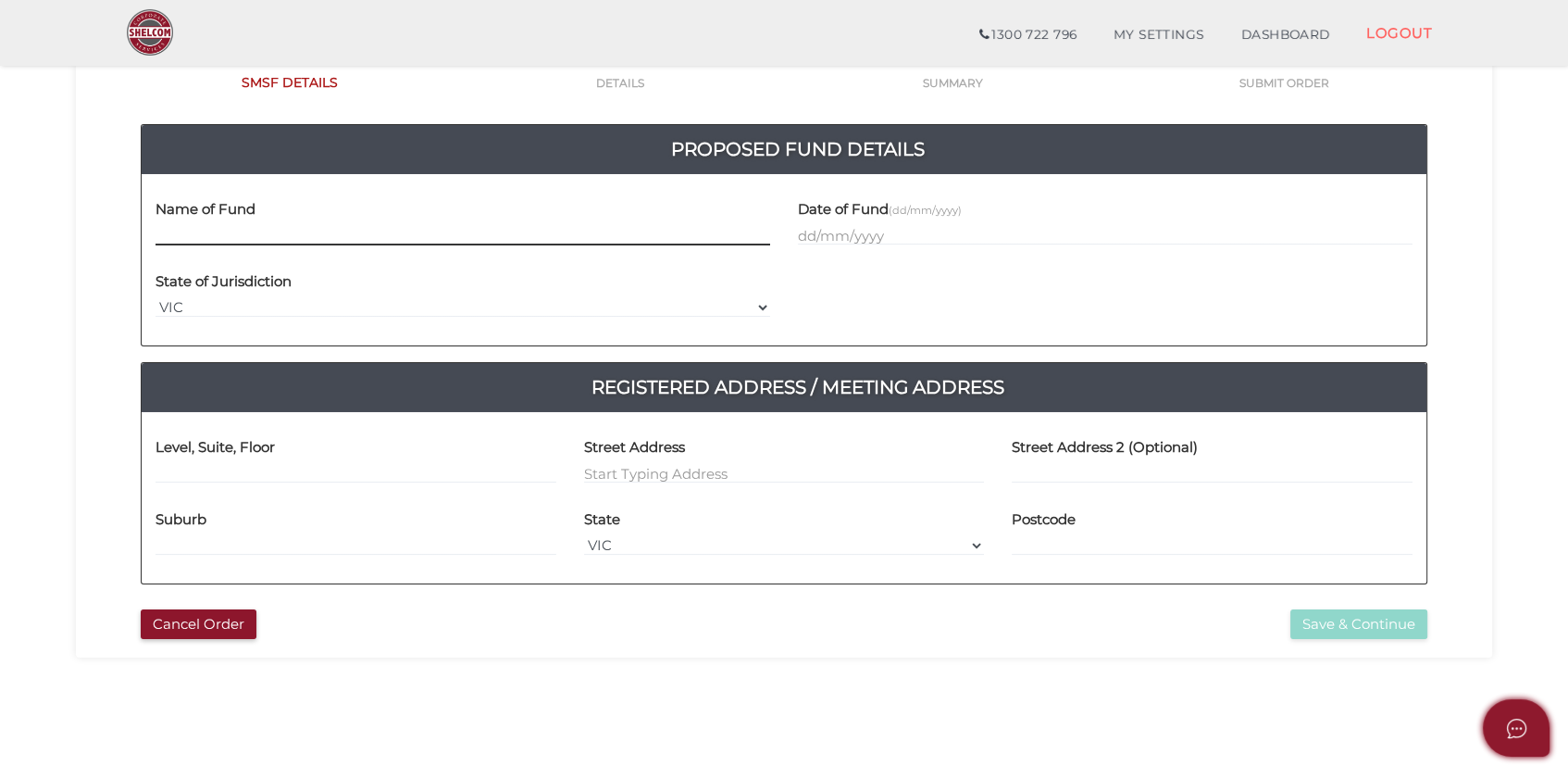
click at [432, 225] on input "text" at bounding box center [462, 234] width 615 height 20
type input "[PERSON_NAME] Family"
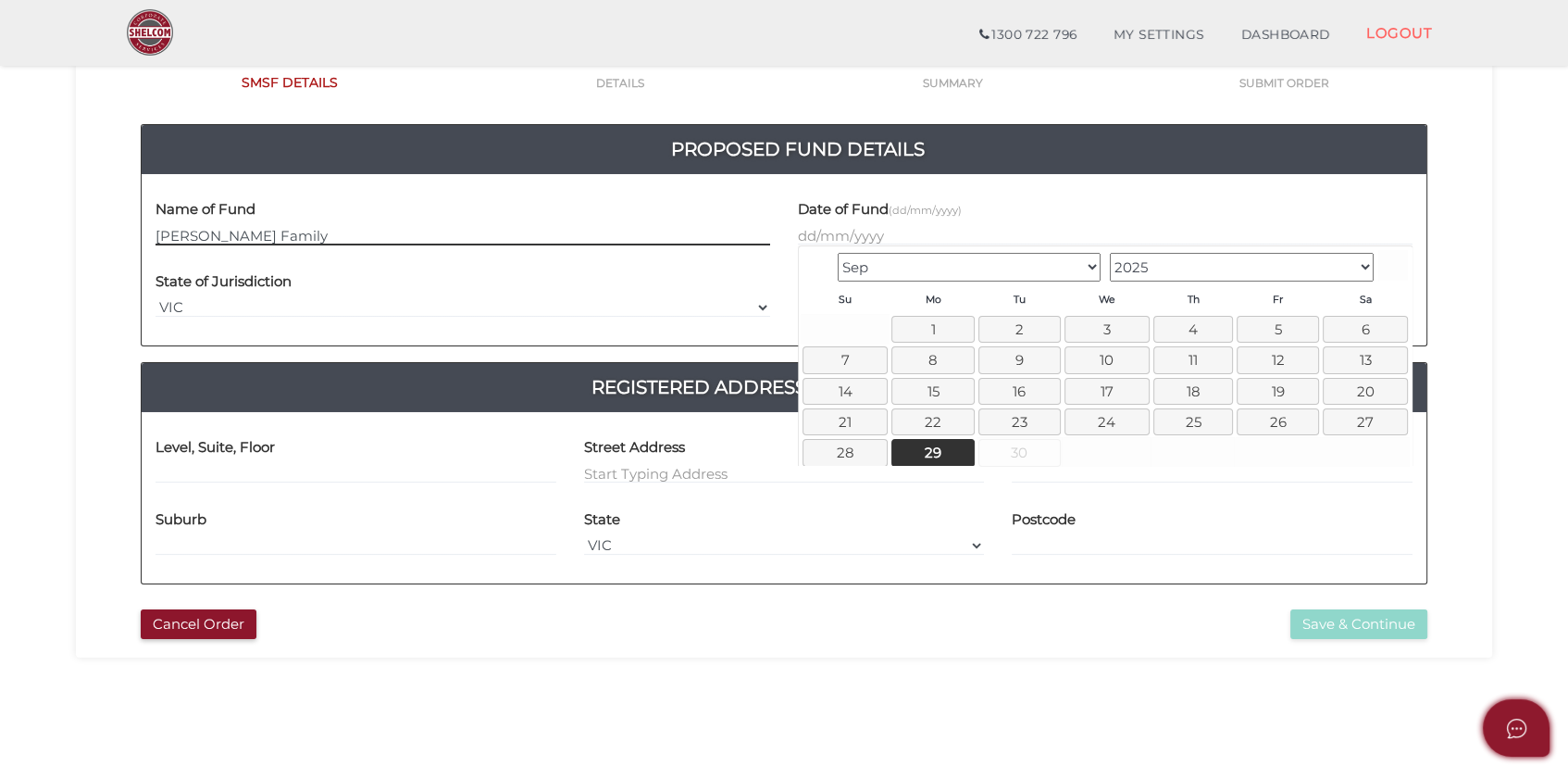
click at [669, 233] on input "[PERSON_NAME] Family" at bounding box center [462, 234] width 615 height 20
